Goal: Navigation & Orientation: Find specific page/section

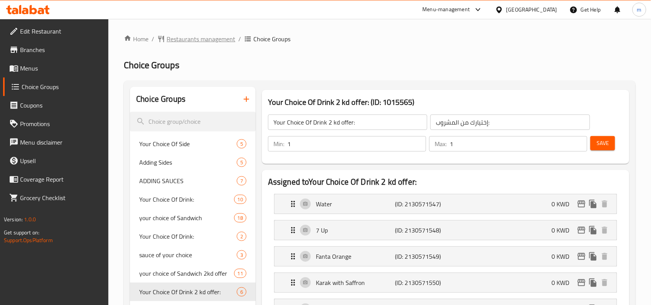
click at [208, 37] on span "Restaurants management" at bounding box center [201, 38] width 69 height 9
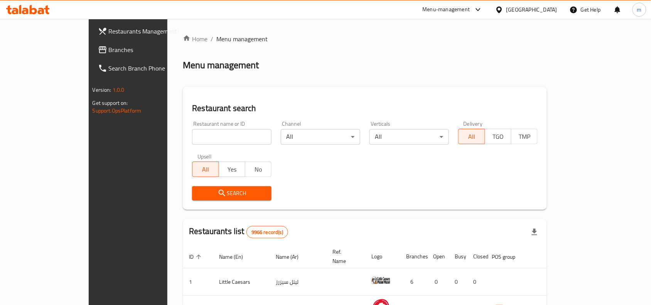
click at [109, 53] on span "Branches" at bounding box center [150, 49] width 83 height 9
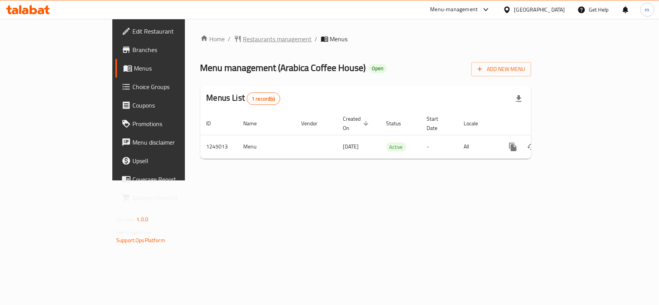
click at [243, 42] on span "Restaurants management" at bounding box center [277, 38] width 69 height 9
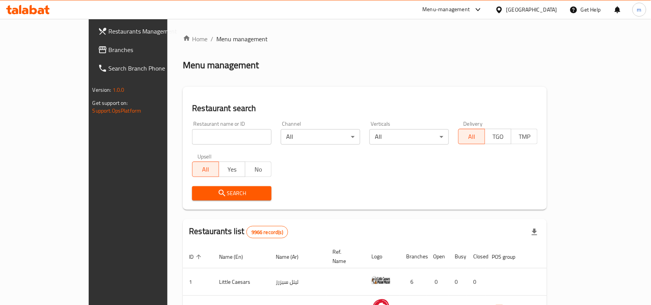
click at [109, 45] on span "Branches" at bounding box center [150, 49] width 83 height 9
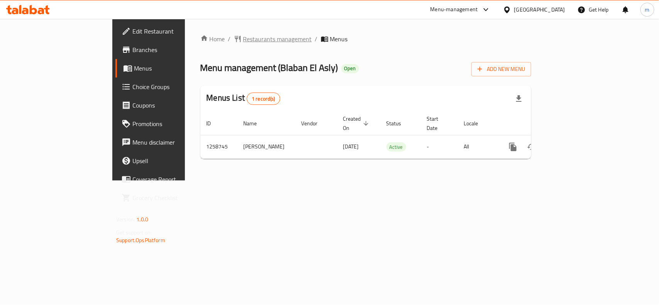
click at [243, 39] on span "Restaurants management" at bounding box center [277, 38] width 69 height 9
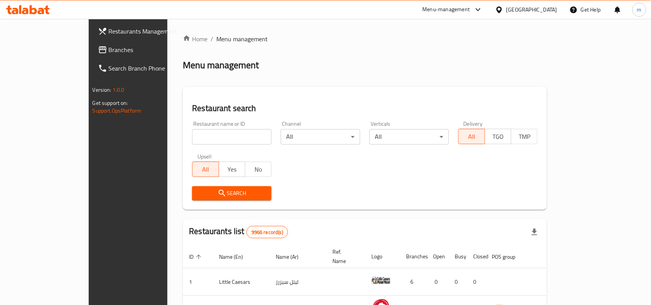
click at [109, 47] on span "Branches" at bounding box center [150, 49] width 83 height 9
